Goal: Use online tool/utility: Utilize a website feature to perform a specific function

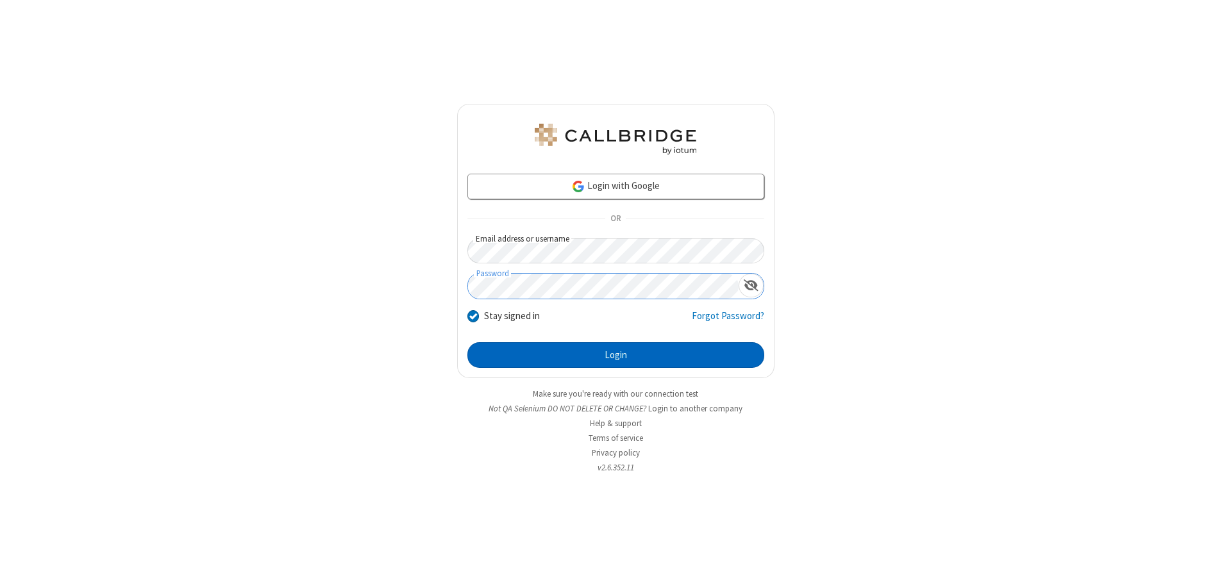
click at [615, 355] on button "Login" at bounding box center [615, 355] width 297 height 26
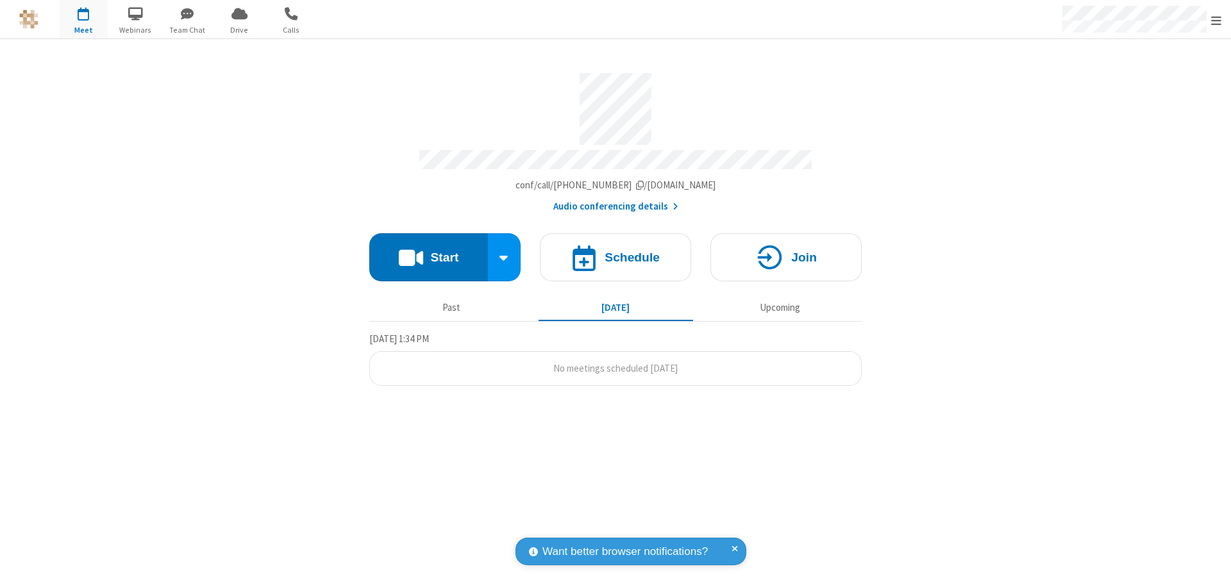
click at [428, 251] on button "Start" at bounding box center [428, 257] width 119 height 48
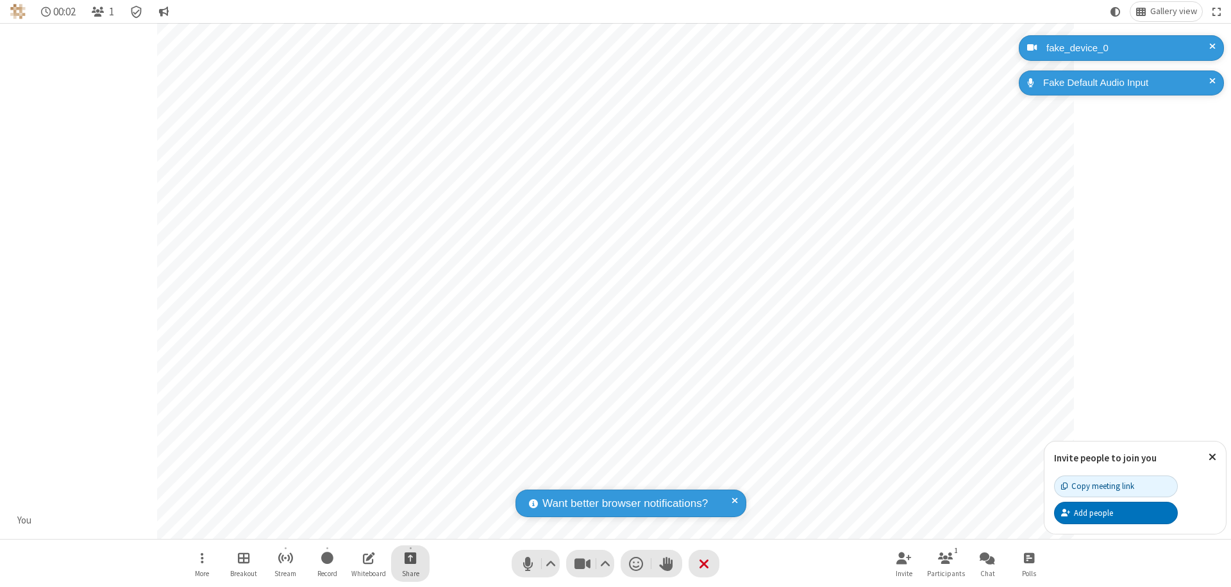
click at [410, 558] on span "Start sharing" at bounding box center [410, 558] width 12 height 16
click at [358, 527] on span "Share my screen" at bounding box center [358, 527] width 15 height 11
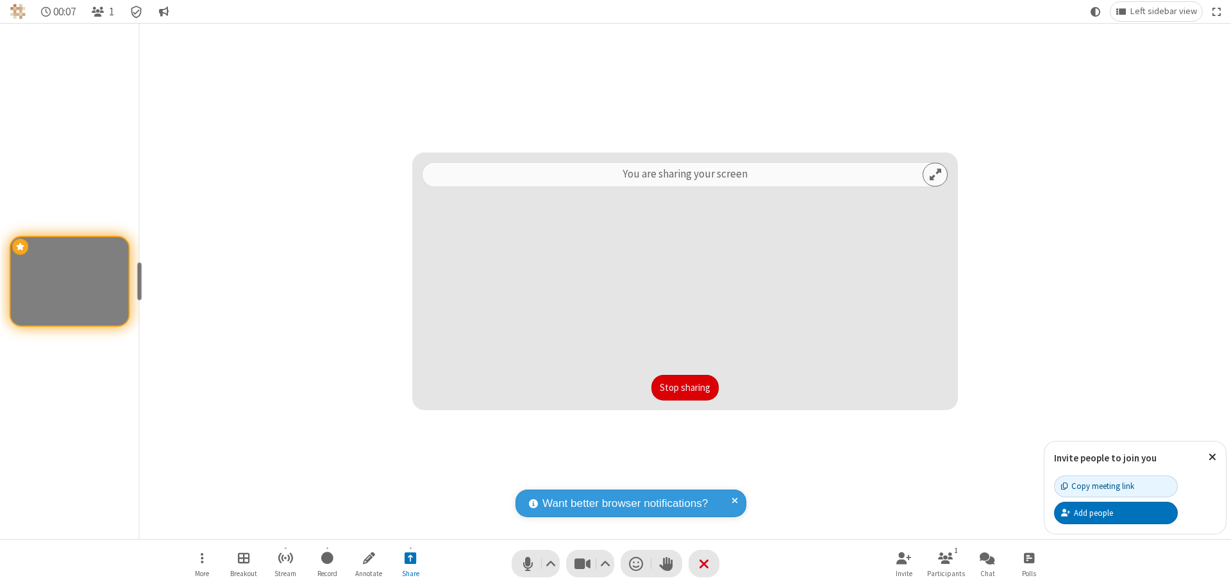
click at [685, 388] on button "Stop sharing" at bounding box center [684, 388] width 67 height 26
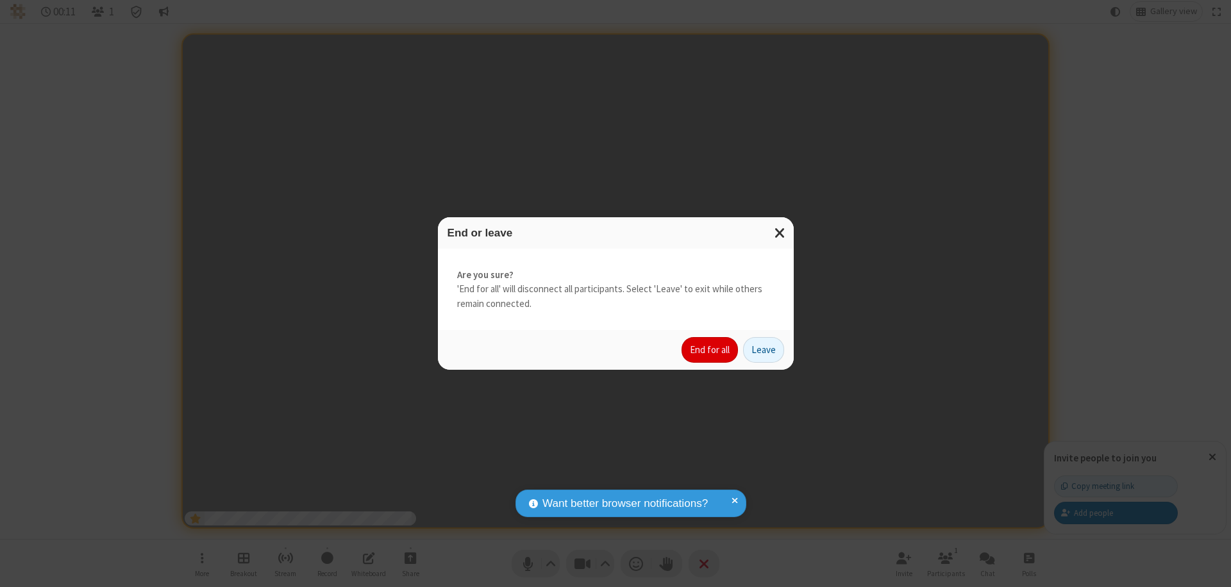
click at [710, 350] on button "End for all" at bounding box center [709, 350] width 56 height 26
